Goal: Navigation & Orientation: Find specific page/section

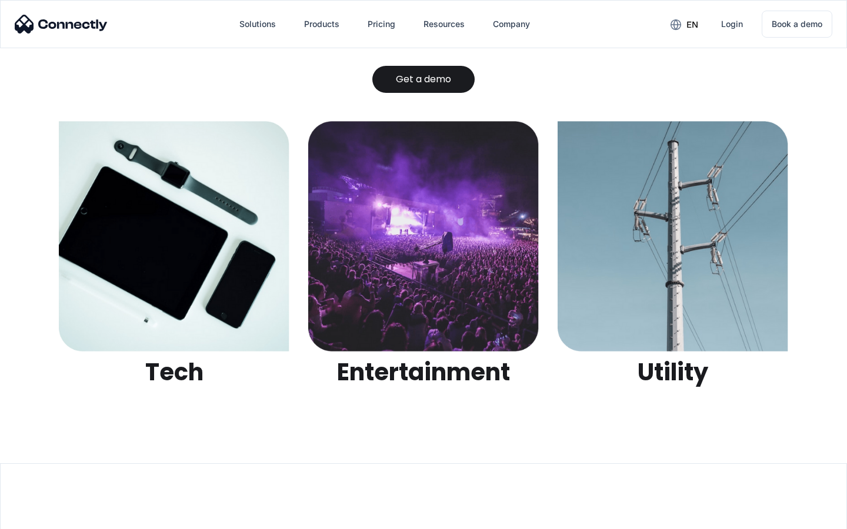
scroll to position [3709, 0]
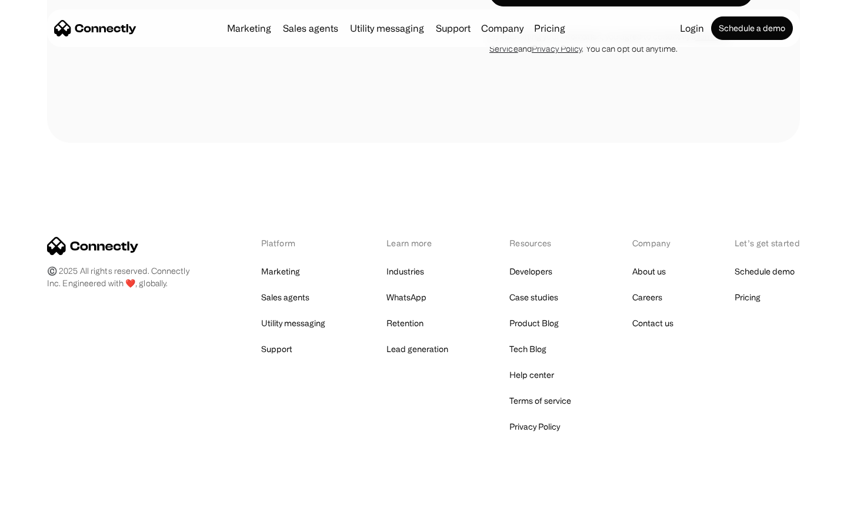
scroll to position [1988, 0]
